Goal: Find specific page/section: Find specific page/section

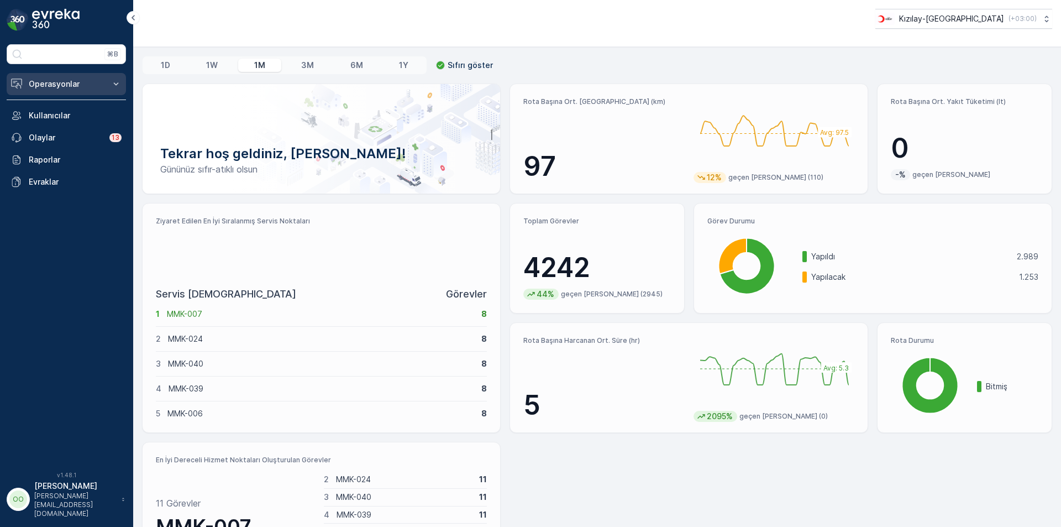
click at [80, 90] on button "Operasyonlar" at bounding box center [66, 84] width 119 height 22
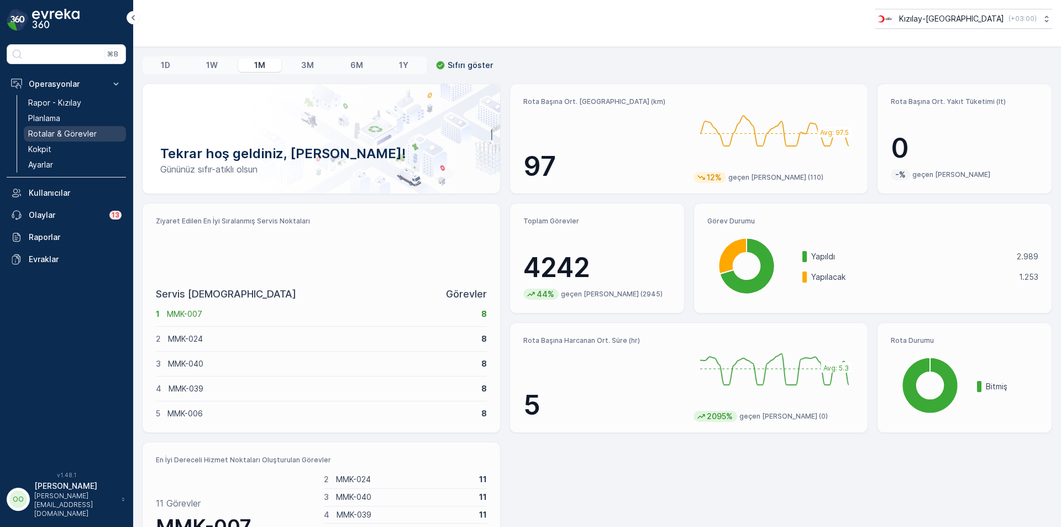
click at [74, 131] on p "Rotalar & Görevler" at bounding box center [62, 133] width 69 height 11
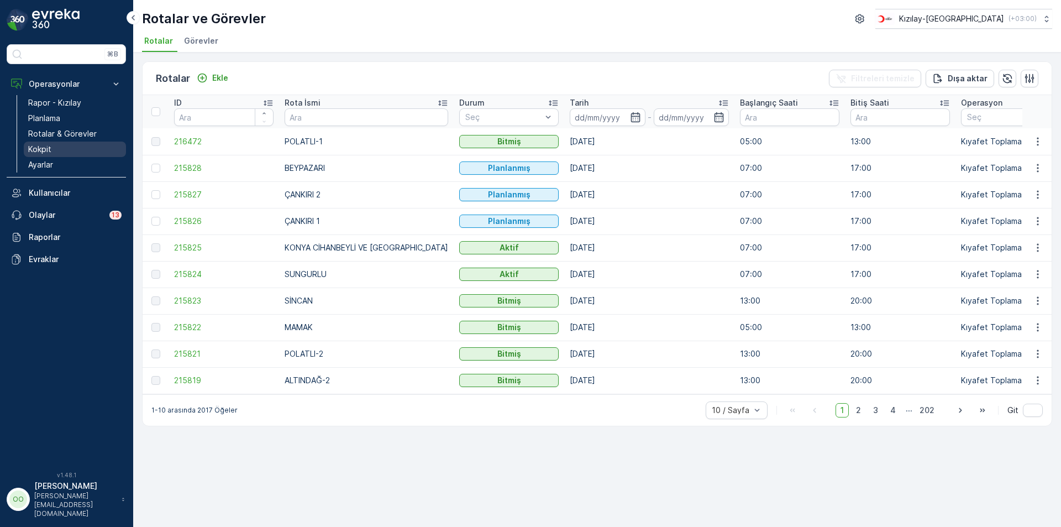
click at [62, 148] on link "Kokpit" at bounding box center [75, 149] width 102 height 15
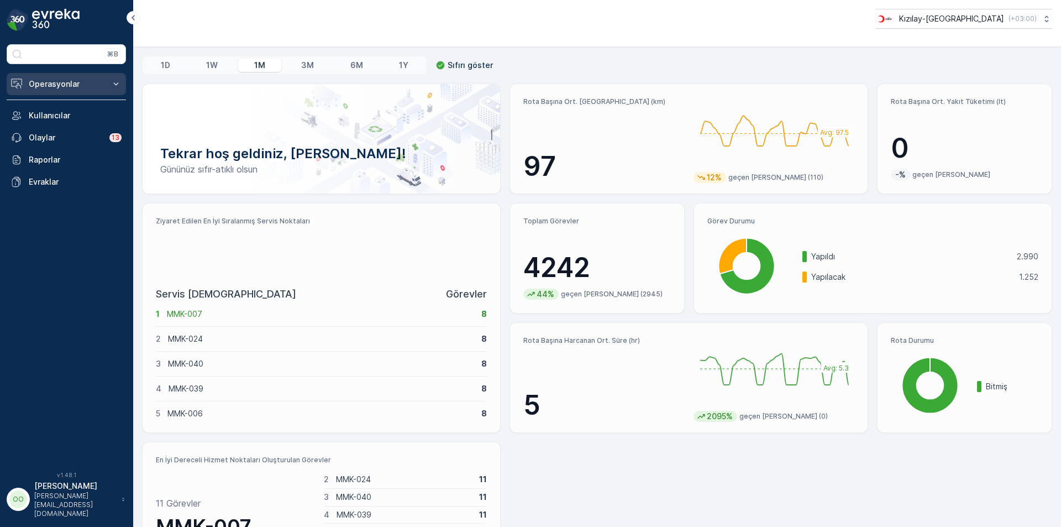
click at [71, 82] on p "Operasyonlar" at bounding box center [66, 84] width 75 height 11
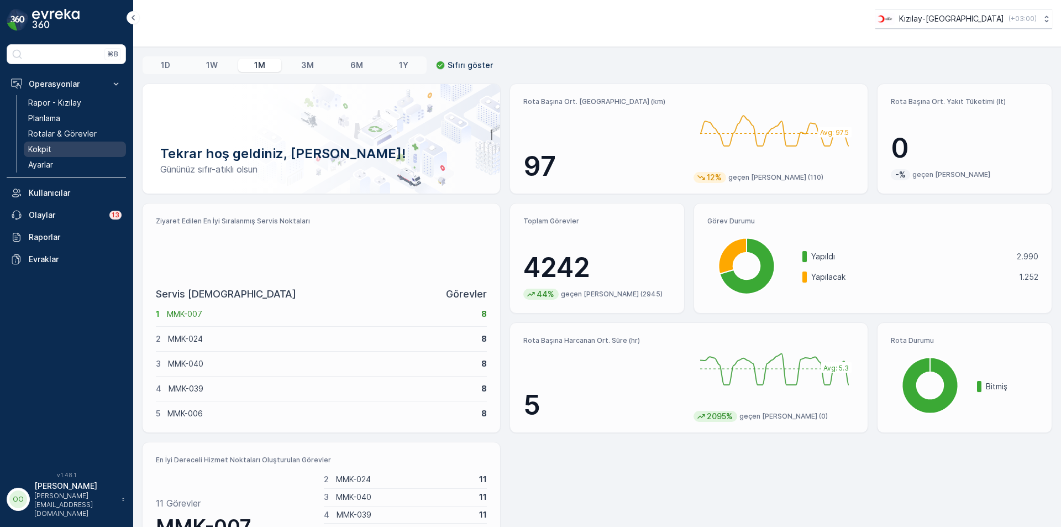
click at [71, 149] on link "Kokpit" at bounding box center [75, 149] width 102 height 15
